Goal: Information Seeking & Learning: Find specific fact

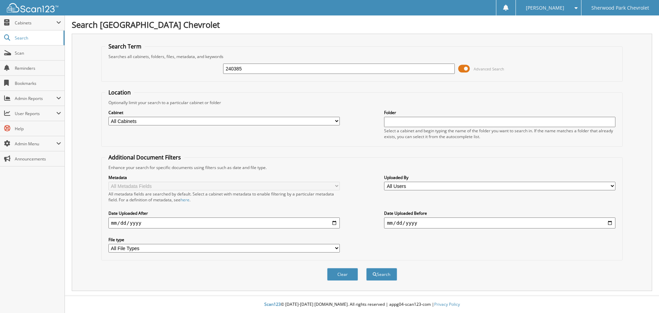
type input "240385"
click at [366, 268] on button "Search" at bounding box center [381, 274] width 31 height 13
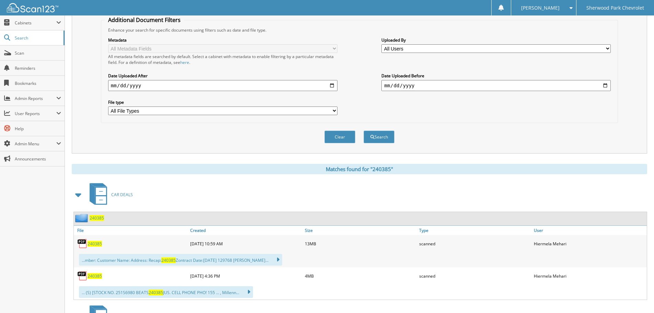
scroll to position [172, 0]
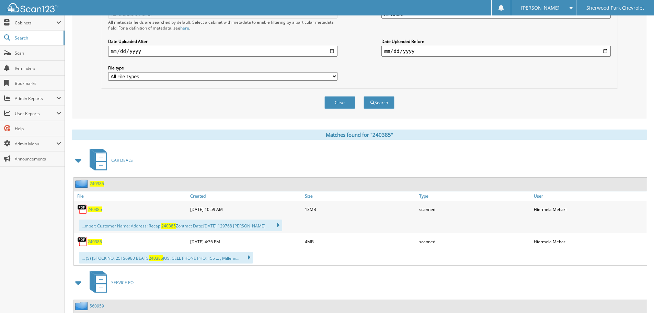
click at [93, 209] on span "240385" at bounding box center [95, 209] width 14 height 6
click at [95, 244] on span "240385" at bounding box center [95, 242] width 14 height 6
